Goal: Task Accomplishment & Management: Manage account settings

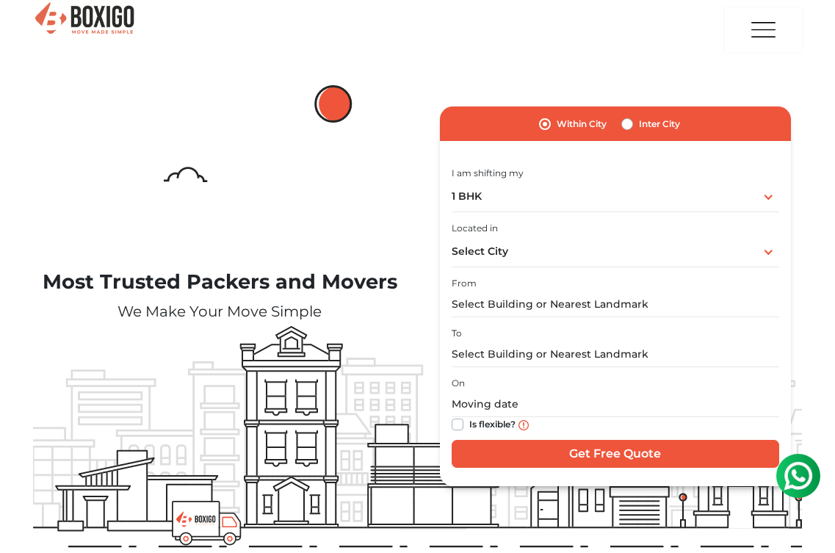
click at [769, 32] on img "button" at bounding box center [763, 29] width 29 height 43
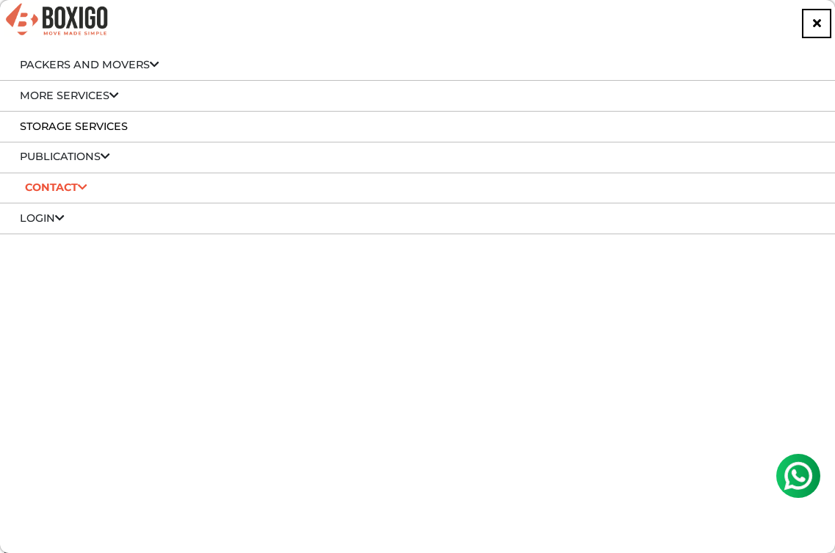
click at [54, 217] on link "Login" at bounding box center [42, 218] width 45 height 13
click at [58, 237] on link "Customer" at bounding box center [58, 238] width 62 height 13
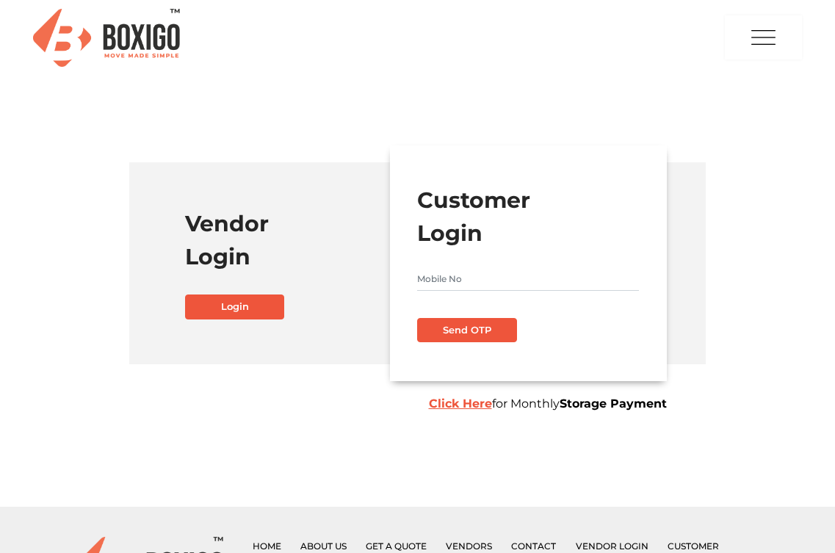
click at [466, 279] on input "text" at bounding box center [528, 279] width 222 height 24
type input "9980977717"
click at [456, 326] on button "Send OTP" at bounding box center [467, 330] width 100 height 25
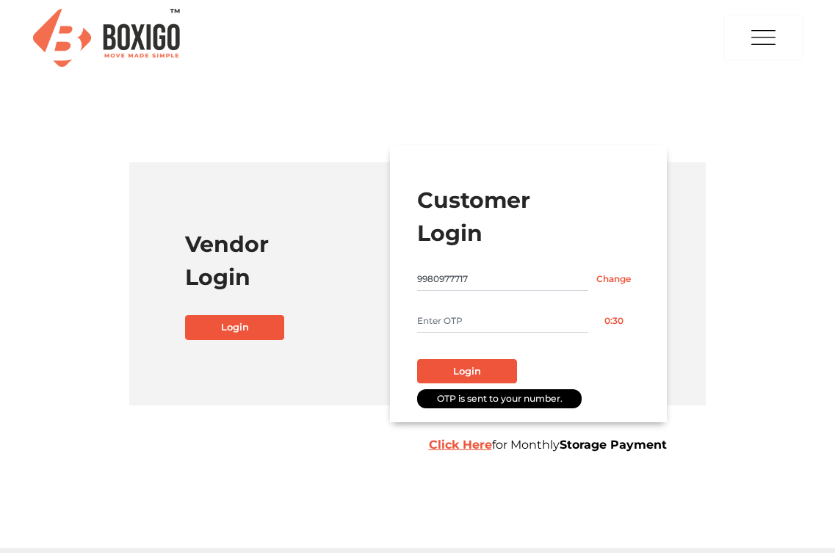
click at [458, 320] on input "text" at bounding box center [502, 321] width 170 height 24
type input "5928"
click at [490, 368] on button "Login" at bounding box center [467, 371] width 100 height 25
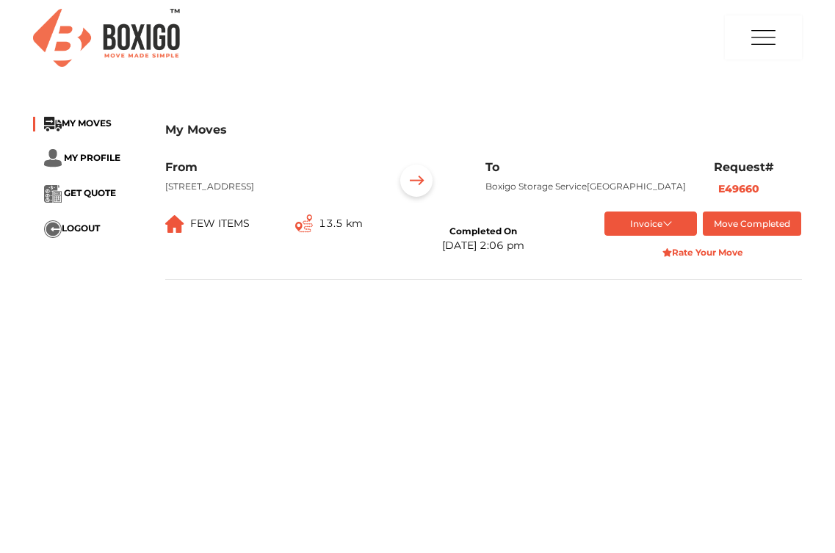
click at [673, 236] on button "Invoice" at bounding box center [651, 224] width 93 height 24
click at [489, 396] on main "My Moves MY MOVES MY PROFILE GET QUOTE LOGOUT My Moves From 303, Kabini Apartme…" at bounding box center [417, 372] width 835 height 529
click at [743, 22] on button "button" at bounding box center [763, 37] width 77 height 45
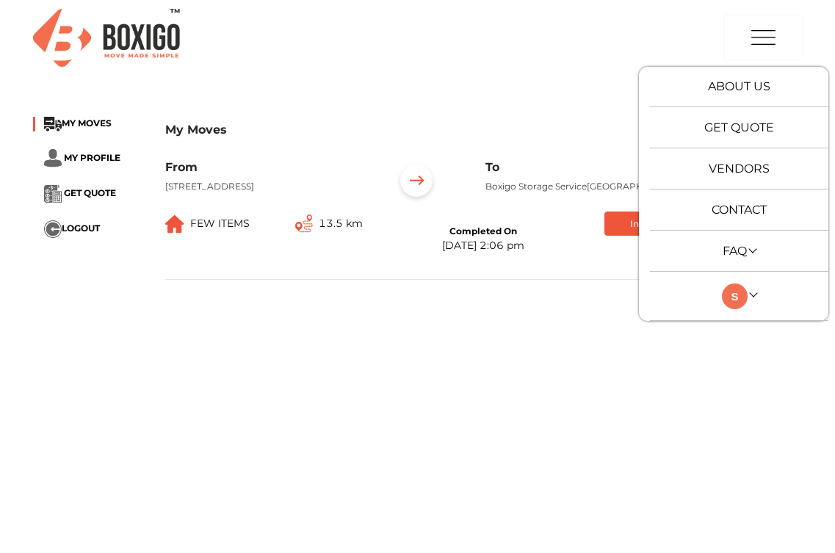
click at [596, 300] on div "My Moves MY MOVES MY PROFILE GET QUOTE LOGOUT My Moves From 303, Kabini Apartme…" at bounding box center [417, 204] width 790 height 192
click at [557, 344] on main "My Moves MY MOVES MY PROFILE GET QUOTE LOGOUT My Moves From 303, Kabini Apartme…" at bounding box center [417, 372] width 835 height 529
click at [754, 293] on link at bounding box center [739, 296] width 35 height 14
click at [753, 315] on link "My Moves" at bounding box center [773, 316] width 118 height 27
click at [609, 432] on main "My Moves MY MOVES MY PROFILE GET QUOTE LOGOUT My Moves From 303, Kabini Apartme…" at bounding box center [417, 372] width 835 height 529
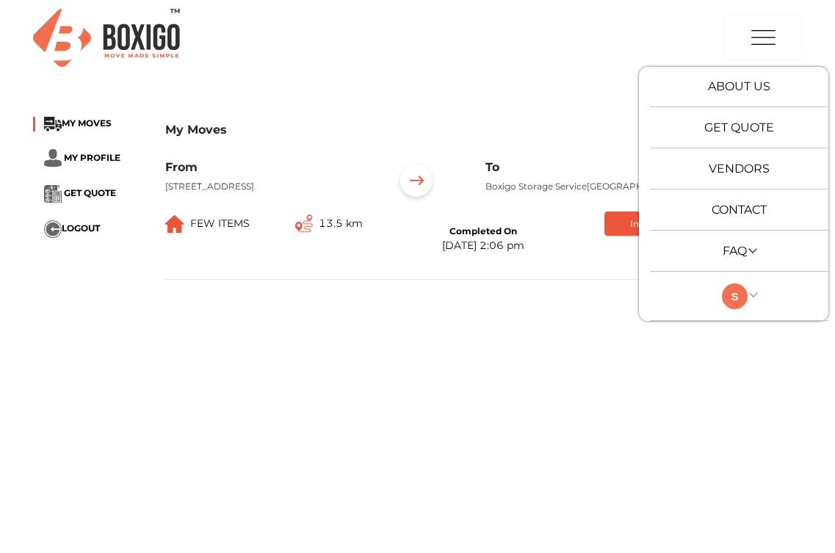
click at [755, 290] on link at bounding box center [739, 296] width 35 height 14
click at [766, 394] on button "LOGOUT" at bounding box center [773, 398] width 118 height 27
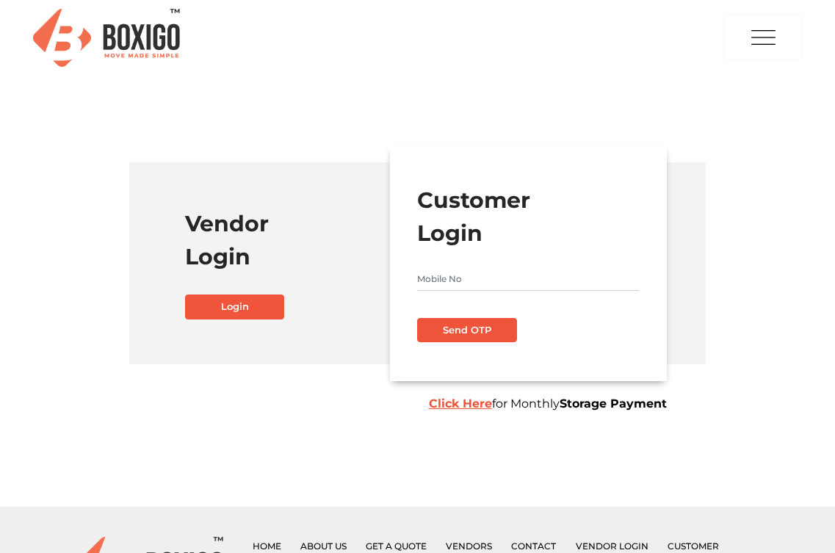
click at [475, 402] on b "Click Here" at bounding box center [460, 404] width 63 height 14
